Goal: Book appointment/travel/reservation

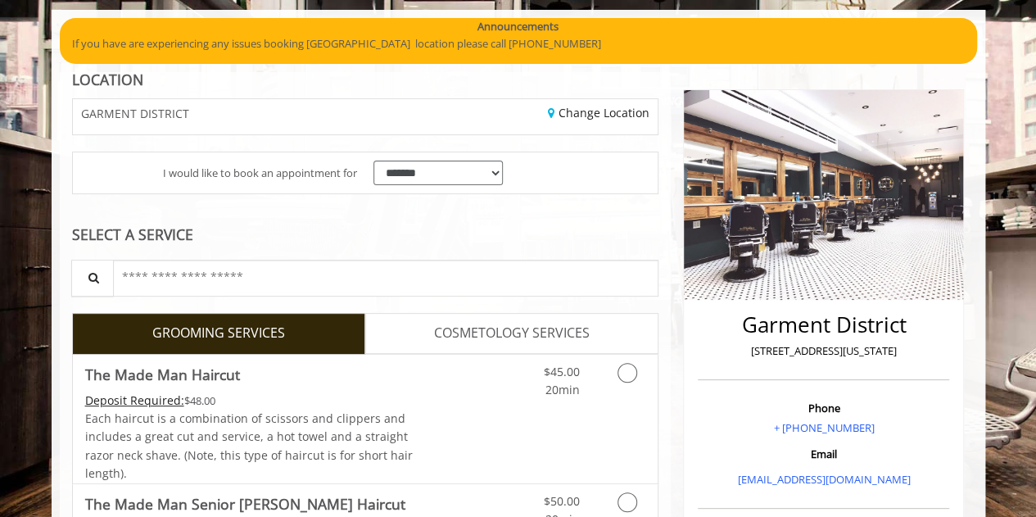
scroll to position [164, 0]
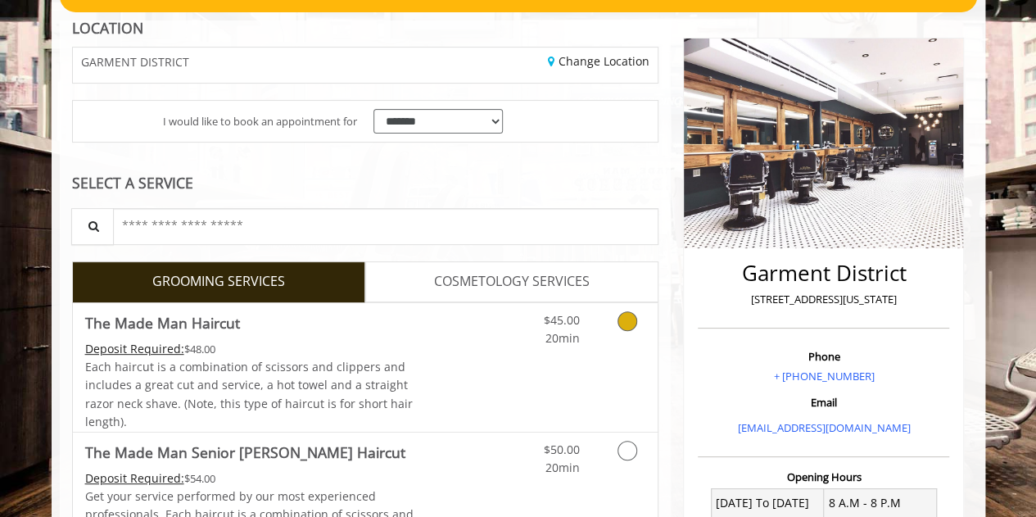
click at [587, 318] on div "$45.00 20min" at bounding box center [545, 325] width 93 height 45
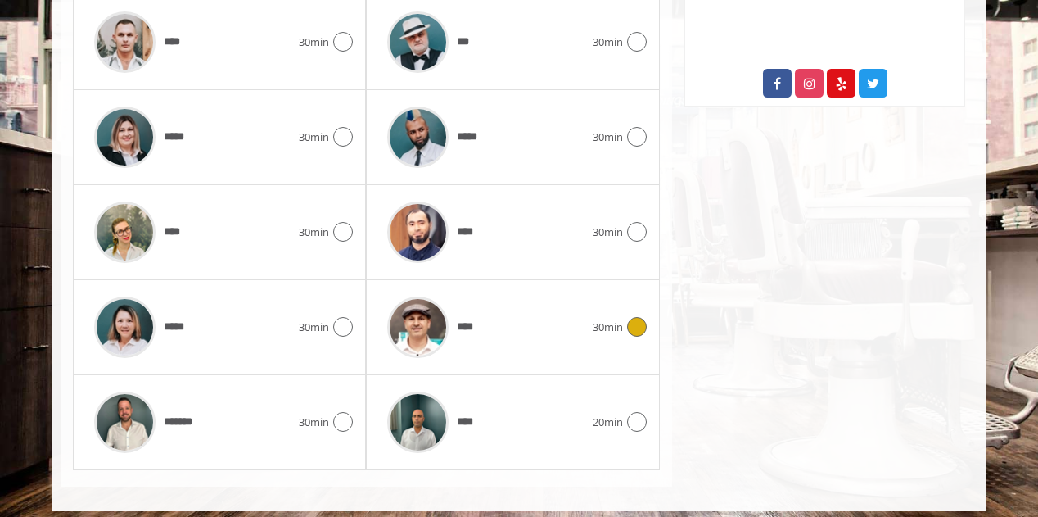
scroll to position [914, 0]
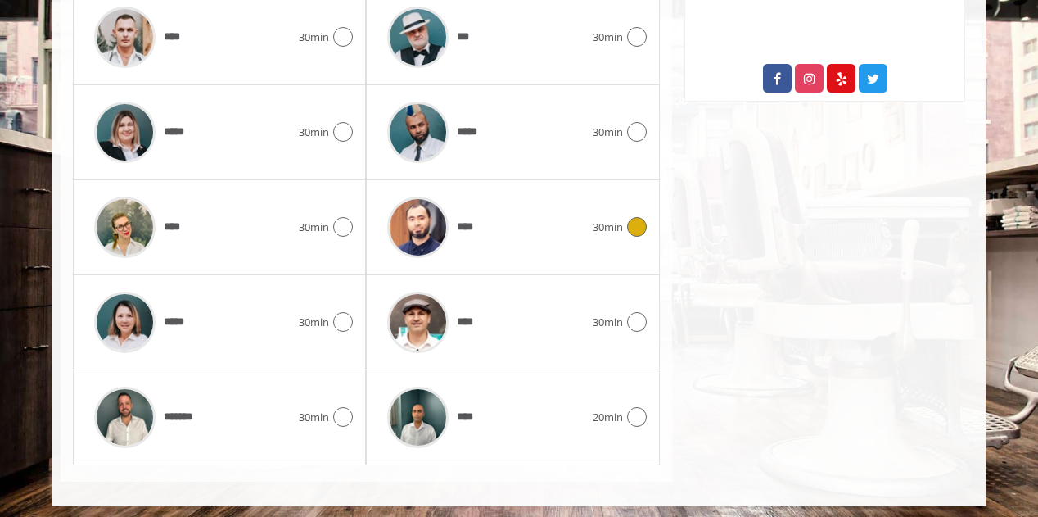
click at [559, 244] on div "****" at bounding box center [485, 227] width 213 height 78
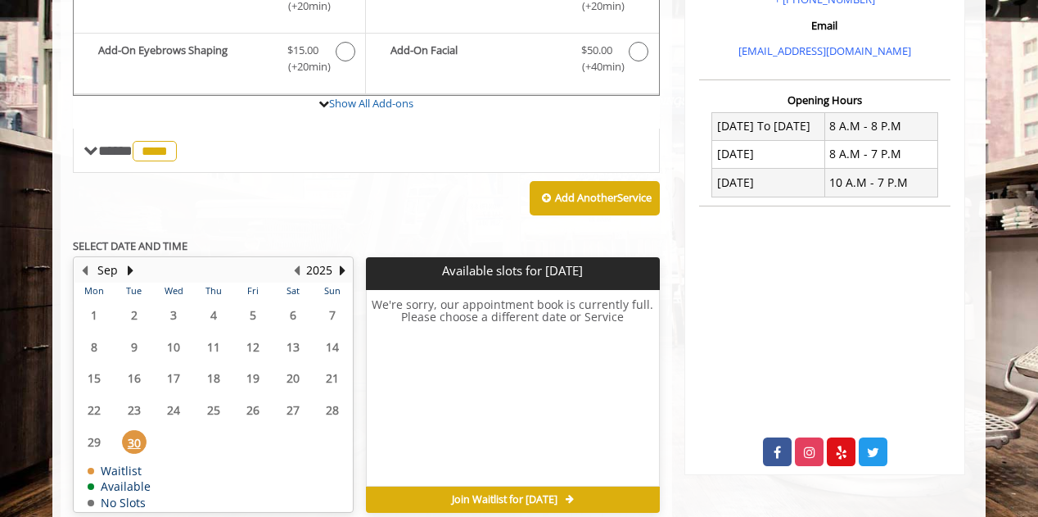
scroll to position [565, 0]
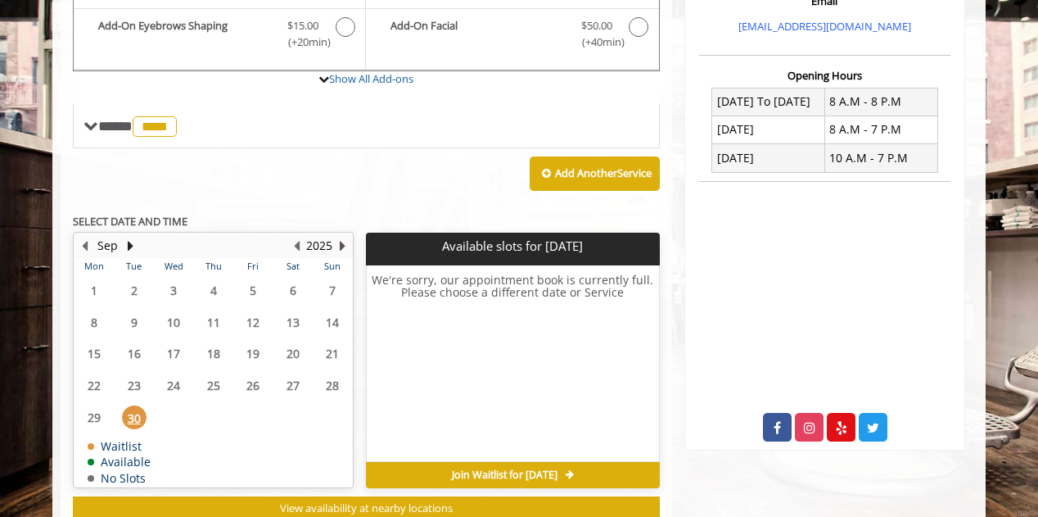
click at [343, 242] on button "Next Year" at bounding box center [342, 246] width 13 height 18
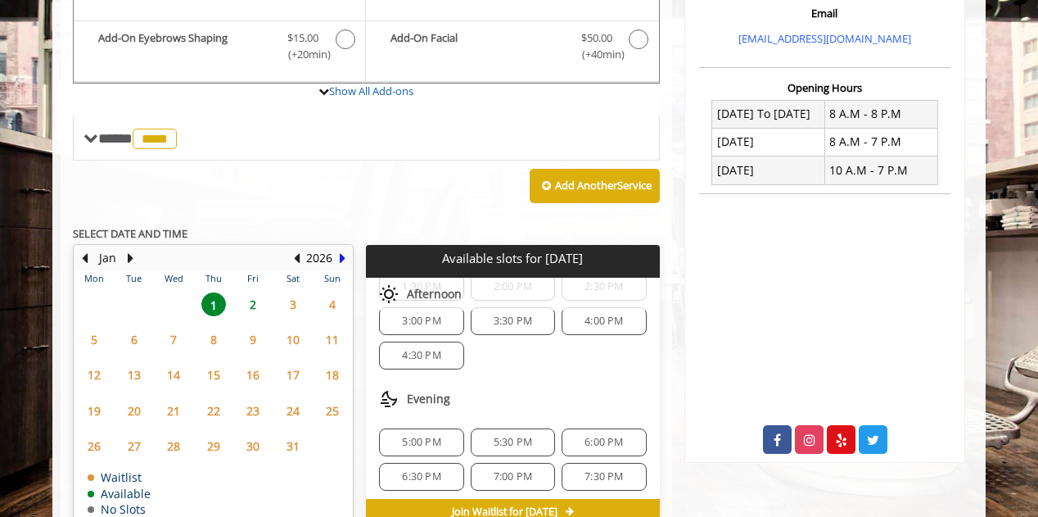
scroll to position [637, 0]
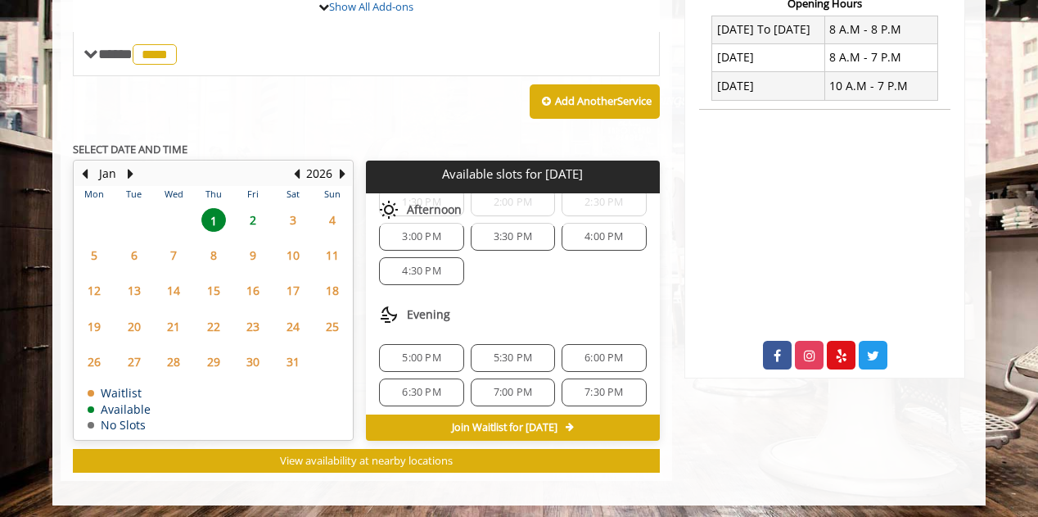
click at [585, 355] on span "6:00 PM" at bounding box center [604, 357] width 38 height 13
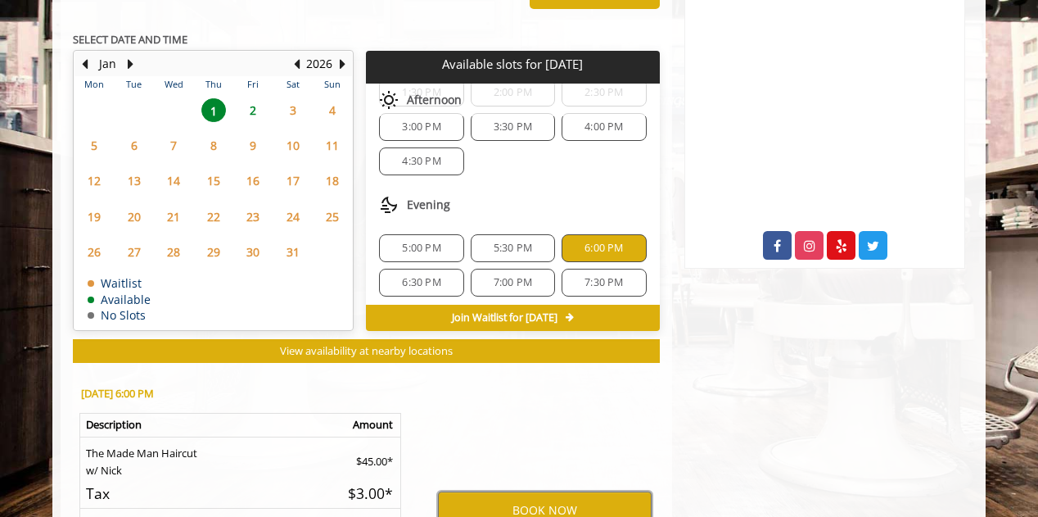
scroll to position [850, 0]
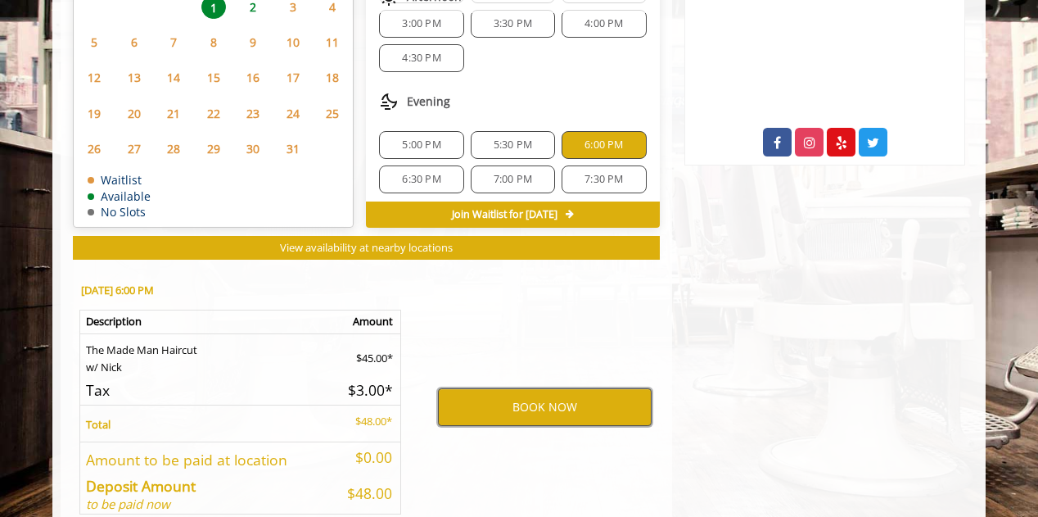
click at [502, 388] on button "BOOK NOW" at bounding box center [545, 407] width 214 height 38
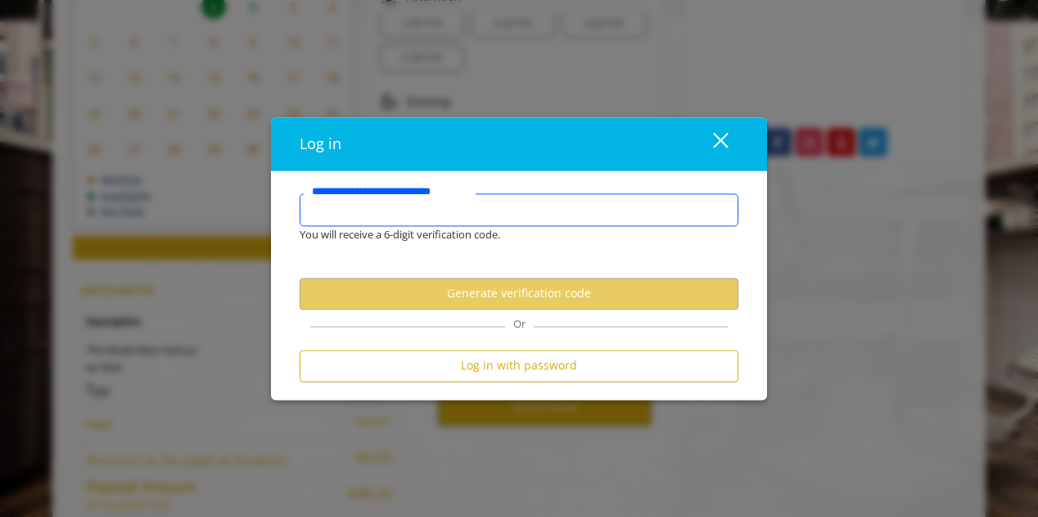
click at [477, 224] on input "**********" at bounding box center [519, 209] width 439 height 33
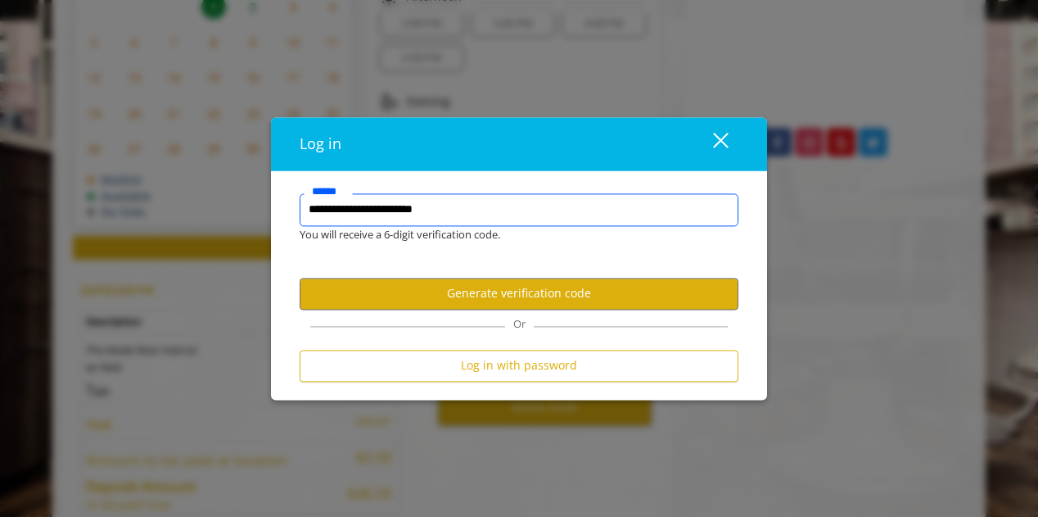
type input "**********"
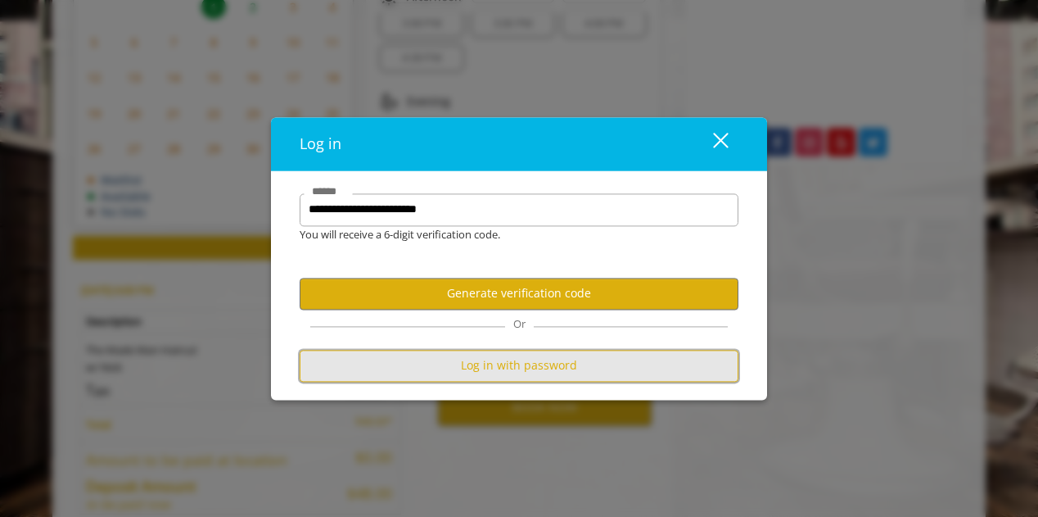
click at [572, 367] on button "Log in with password" at bounding box center [519, 366] width 439 height 32
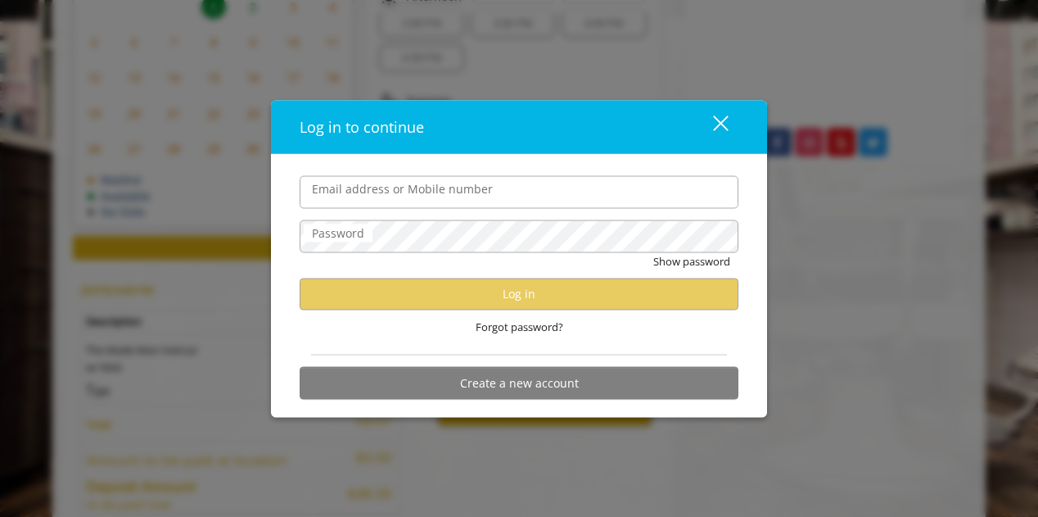
scroll to position [0, 0]
type input "**********"
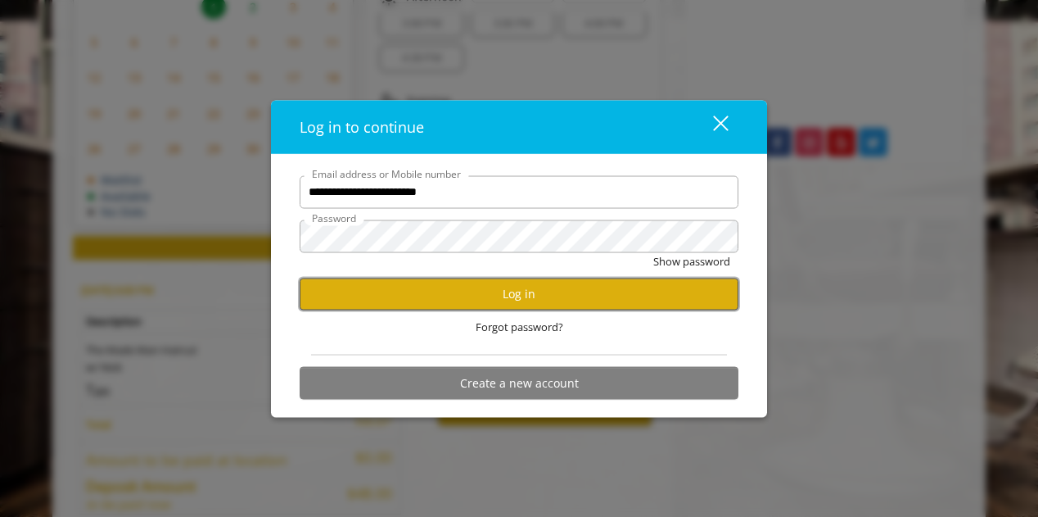
click at [525, 292] on button "Log in" at bounding box center [519, 294] width 439 height 32
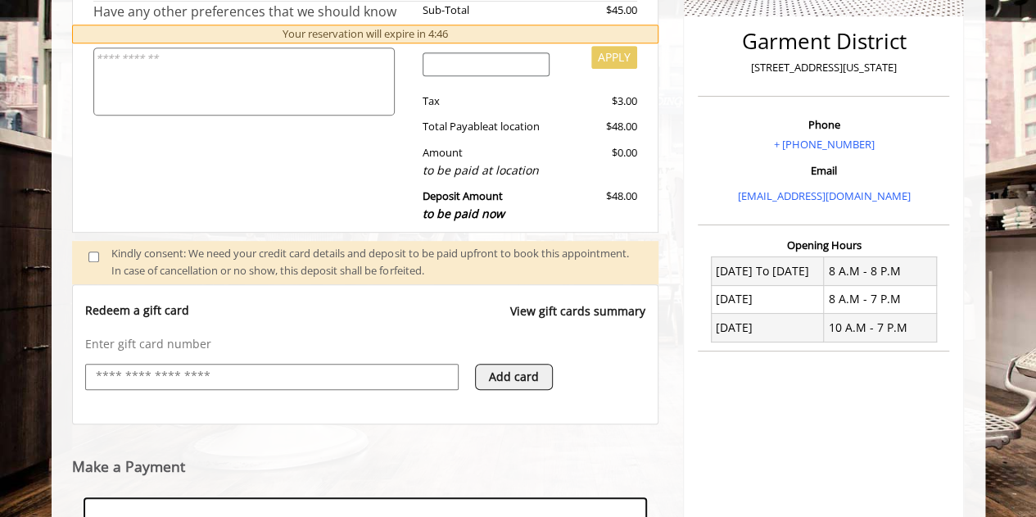
scroll to position [646, 0]
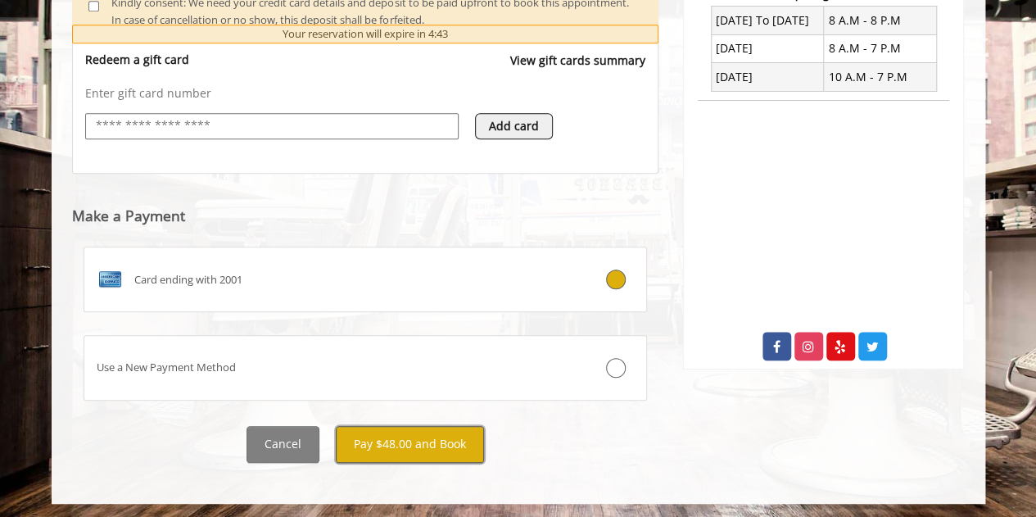
click at [432, 437] on button "Pay $48.00 and Book" at bounding box center [410, 444] width 148 height 37
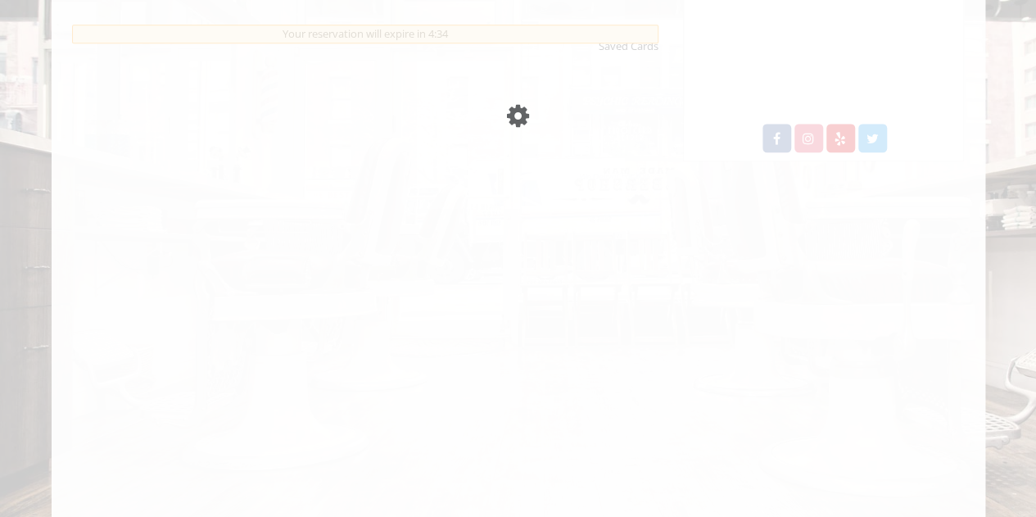
scroll to position [974, 0]
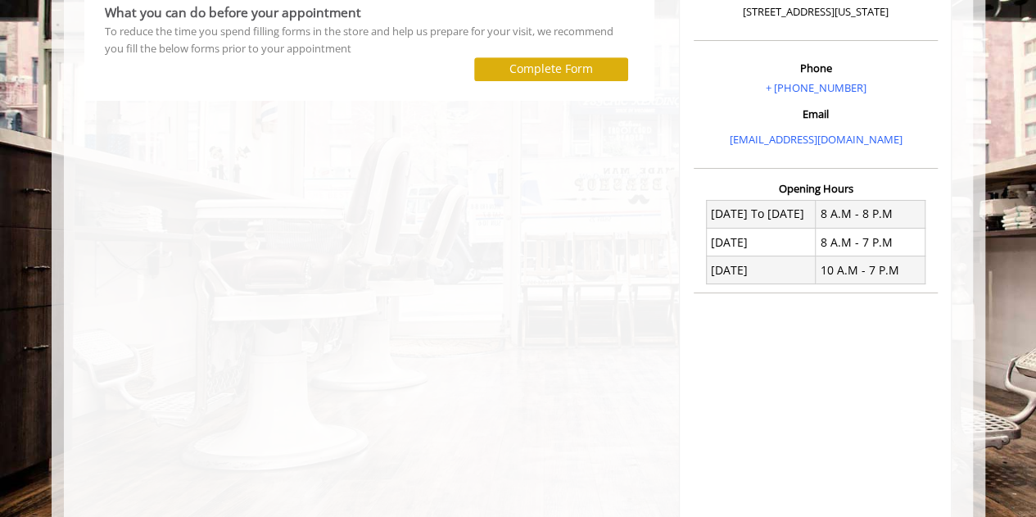
scroll to position [164, 0]
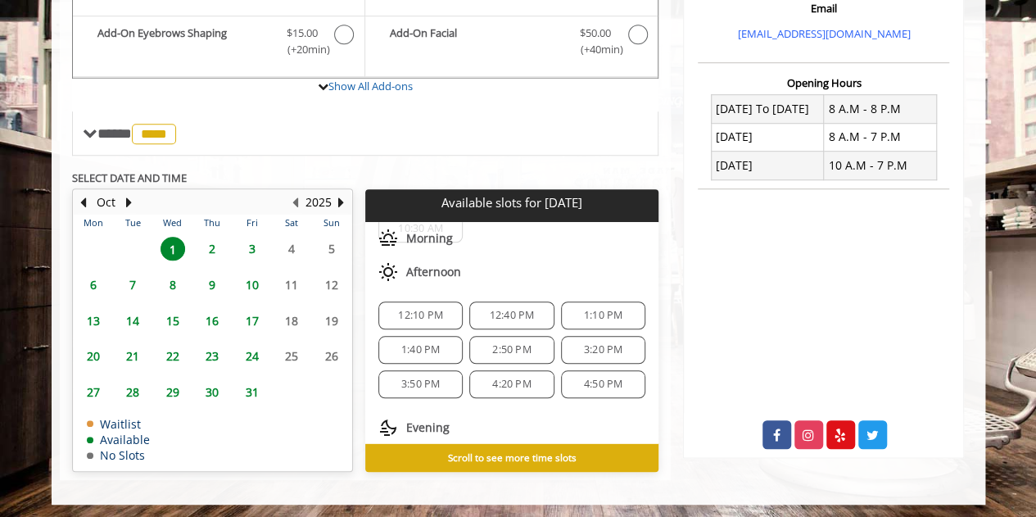
scroll to position [139, 0]
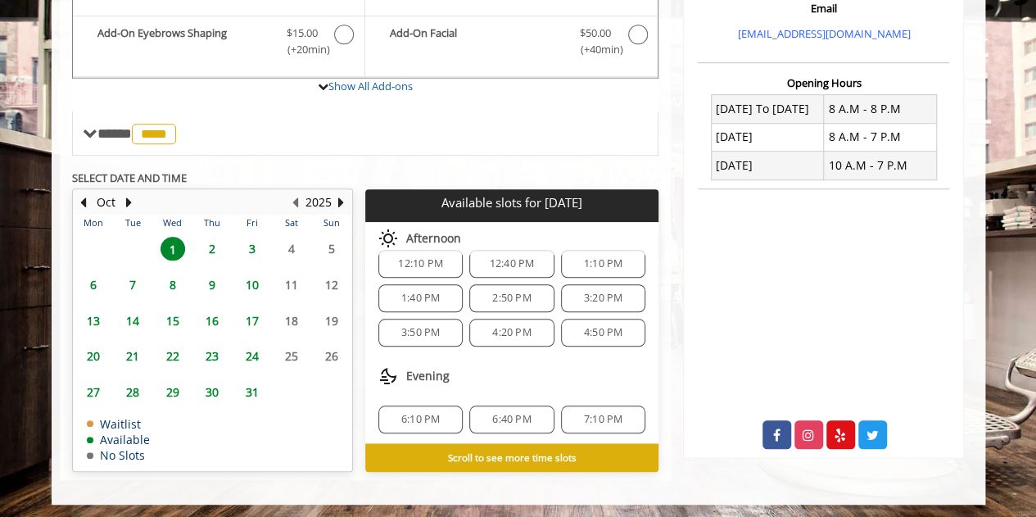
click at [174, 251] on span "1" at bounding box center [173, 249] width 25 height 24
click at [436, 418] on span "6:10 PM" at bounding box center [420, 419] width 38 height 13
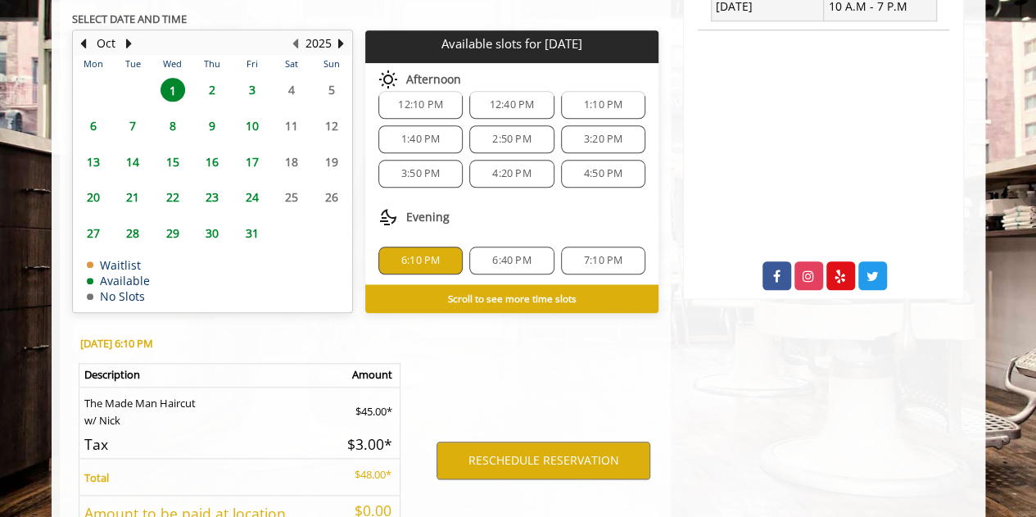
scroll to position [853, 0]
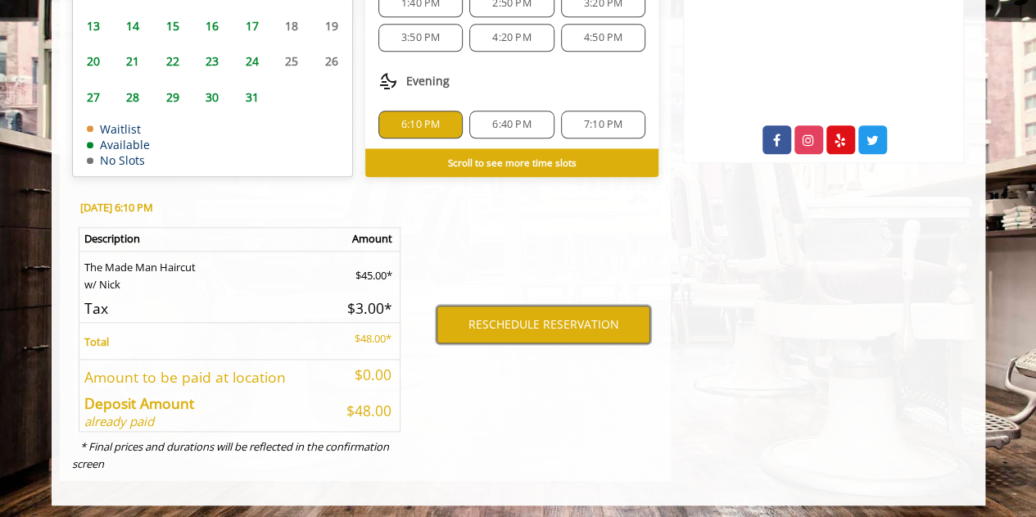
click at [507, 319] on button "RESCHEDULE RESERVATION" at bounding box center [543, 324] width 214 height 38
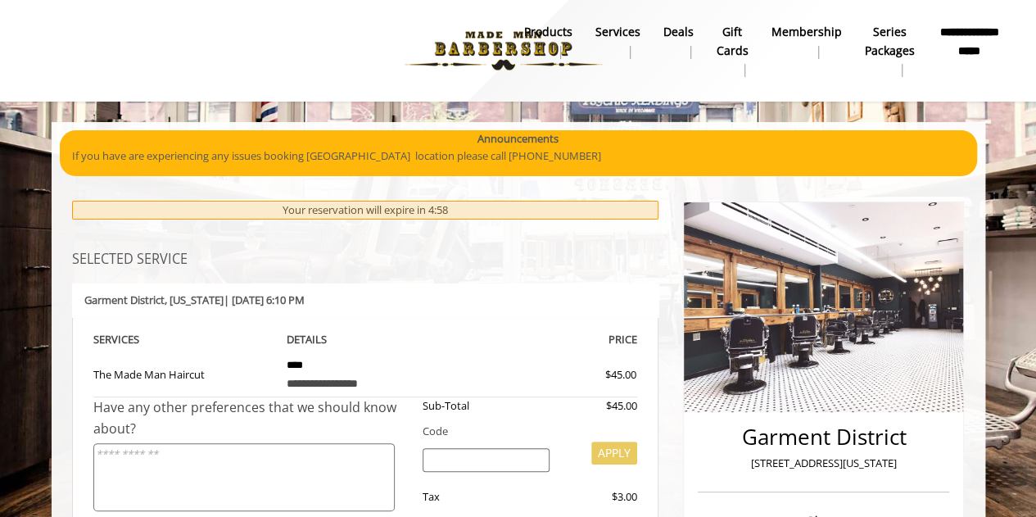
scroll to position [328, 0]
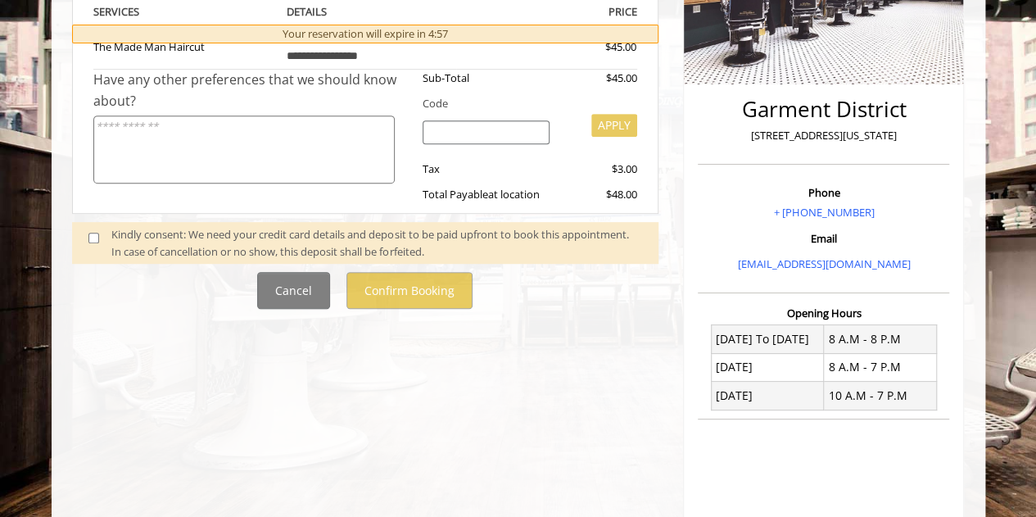
click at [93, 242] on span at bounding box center [100, 243] width 48 height 34
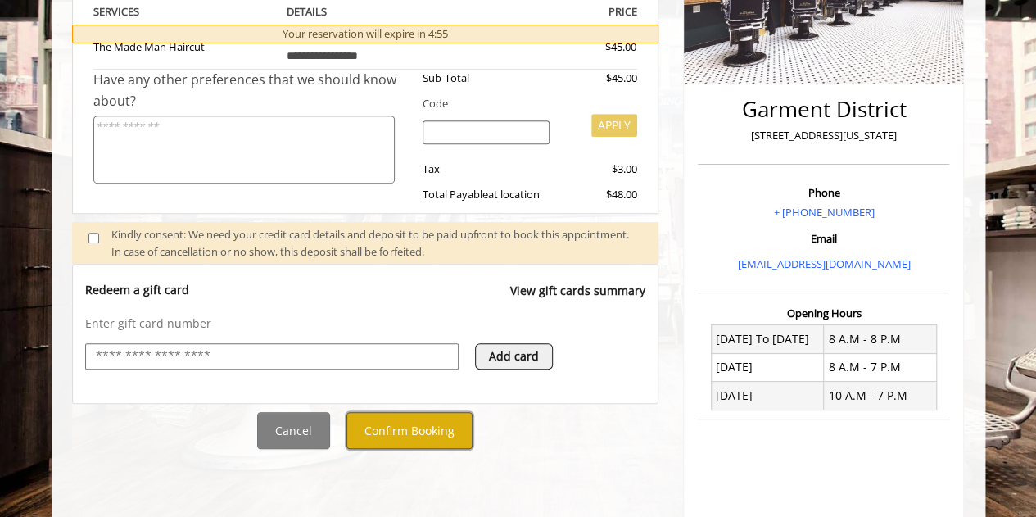
click at [402, 441] on button "Confirm Booking" at bounding box center [409, 430] width 126 height 37
